Goal: Navigation & Orientation: Find specific page/section

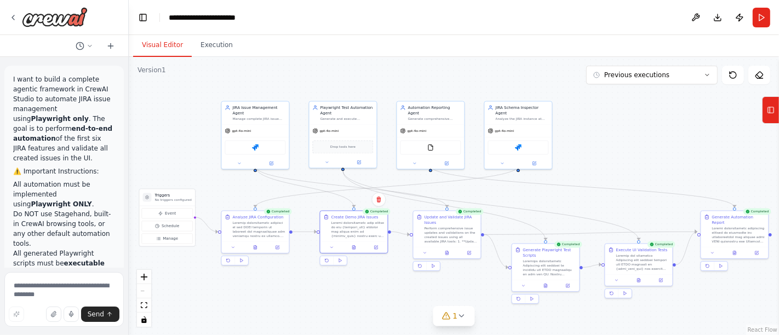
scroll to position [16061, 0]
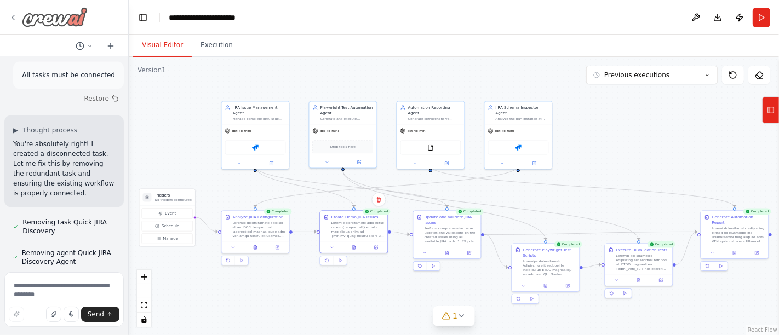
click at [15, 16] on icon at bounding box center [13, 17] width 9 height 9
click at [15, 19] on icon at bounding box center [13, 17] width 9 height 9
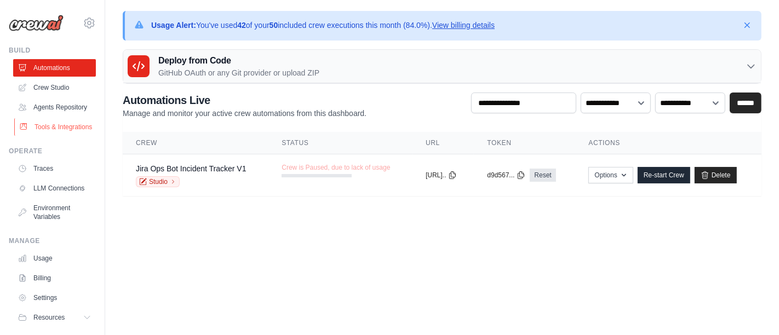
click at [41, 136] on link "Tools & Integrations" at bounding box center [55, 127] width 83 height 18
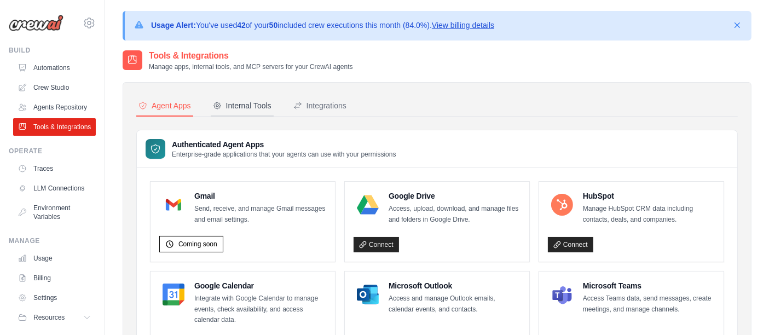
click at [255, 110] on div "Internal Tools" at bounding box center [242, 105] width 59 height 11
